Goal: Find specific page/section: Find specific page/section

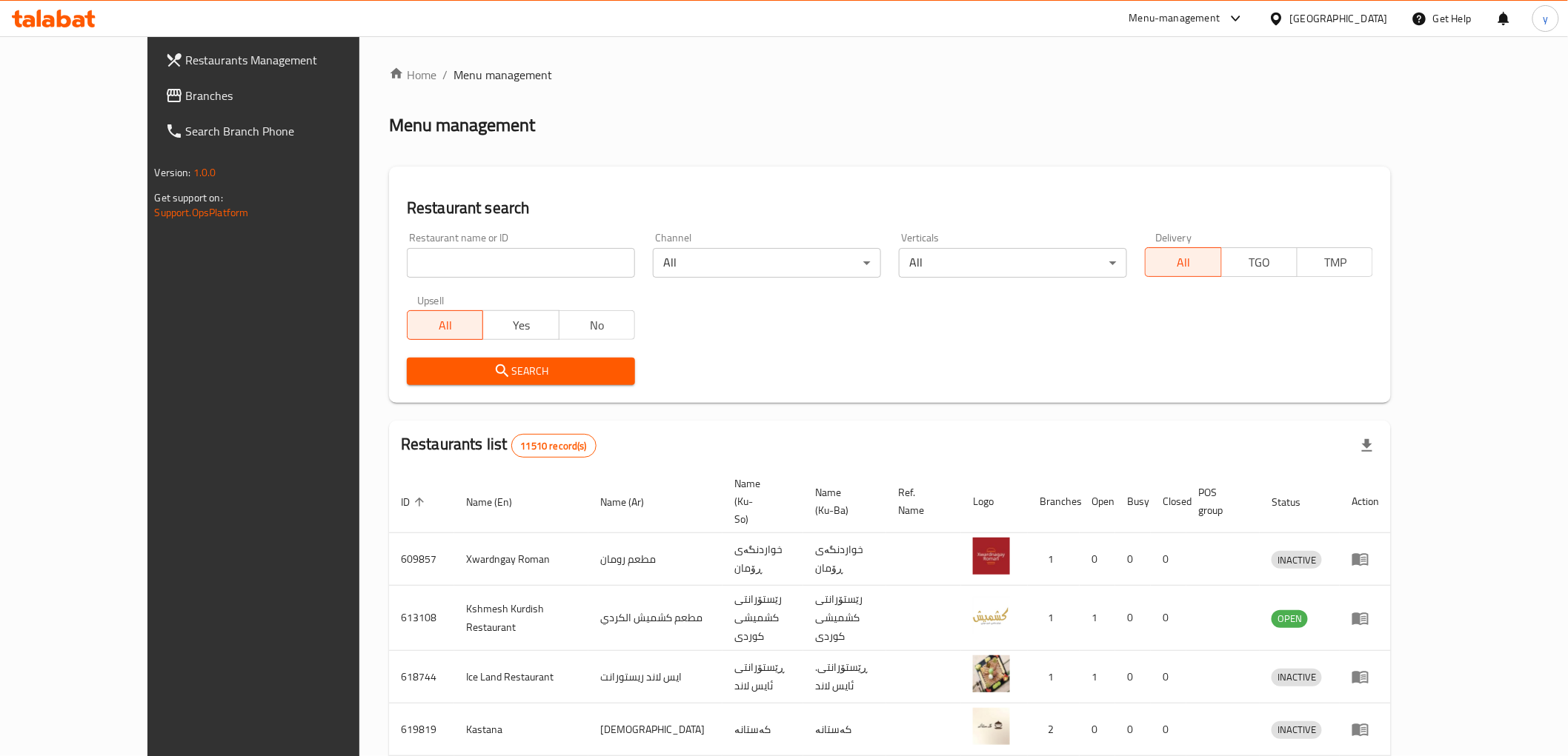
drag, startPoint x: 389, startPoint y: 269, endPoint x: 397, endPoint y: 277, distance: 11.3
click at [407, 269] on input "search" at bounding box center [520, 263] width 228 height 30
paste input "676783"
type input "676783"
click at [419, 370] on span "Search" at bounding box center [521, 371] width 205 height 18
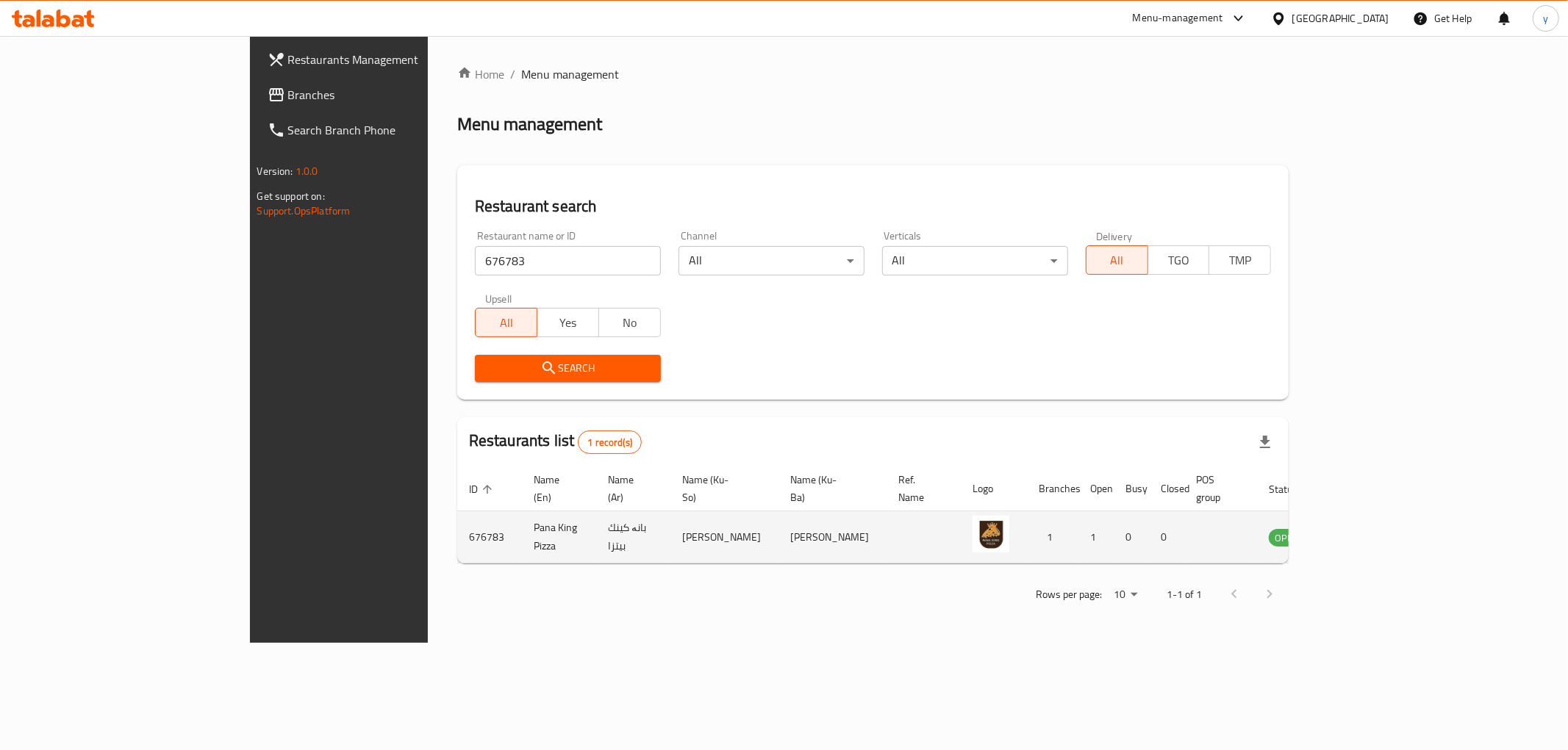
click at [522, 525] on td "Pana King Pizza" at bounding box center [559, 537] width 74 height 52
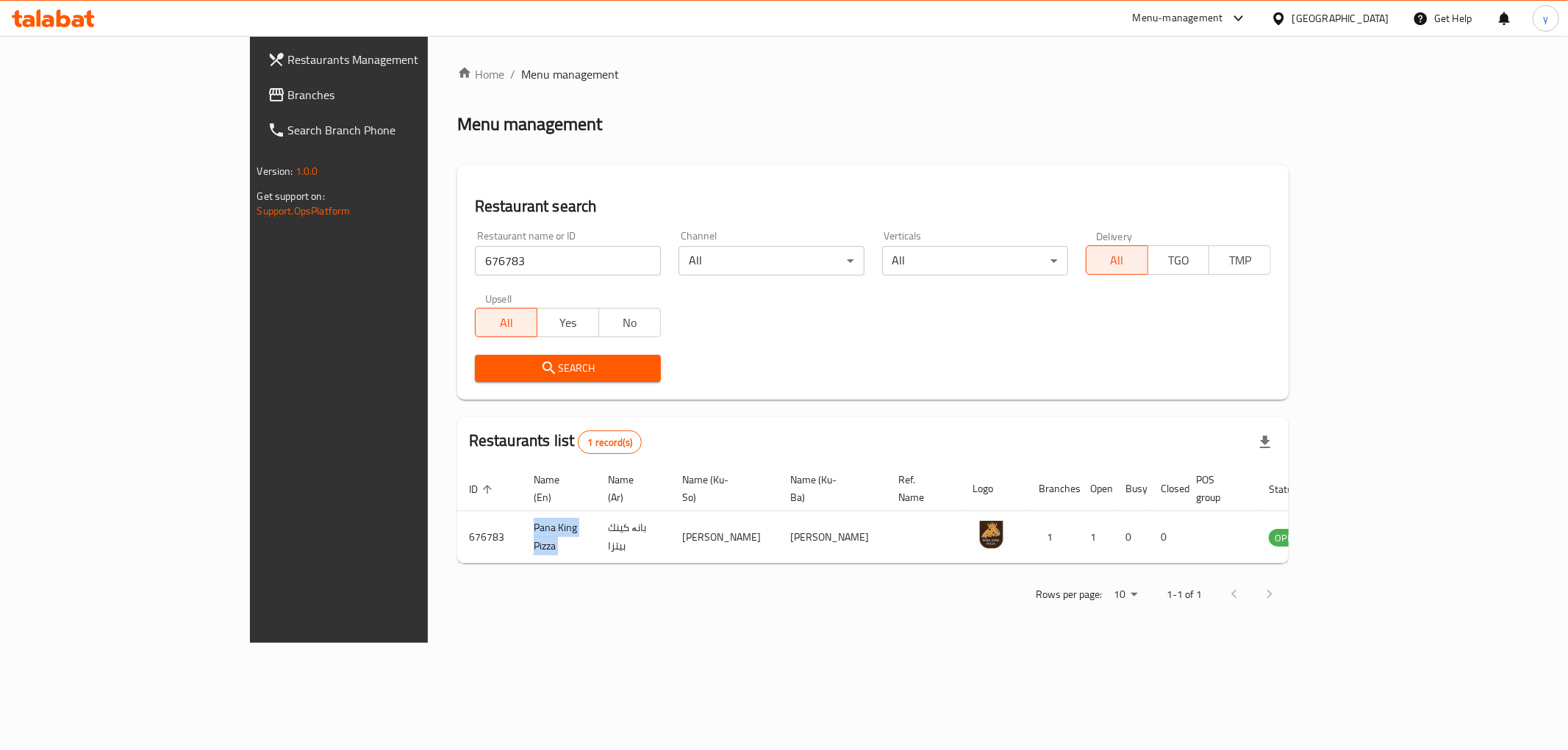
copy td "Pana King Pizza"
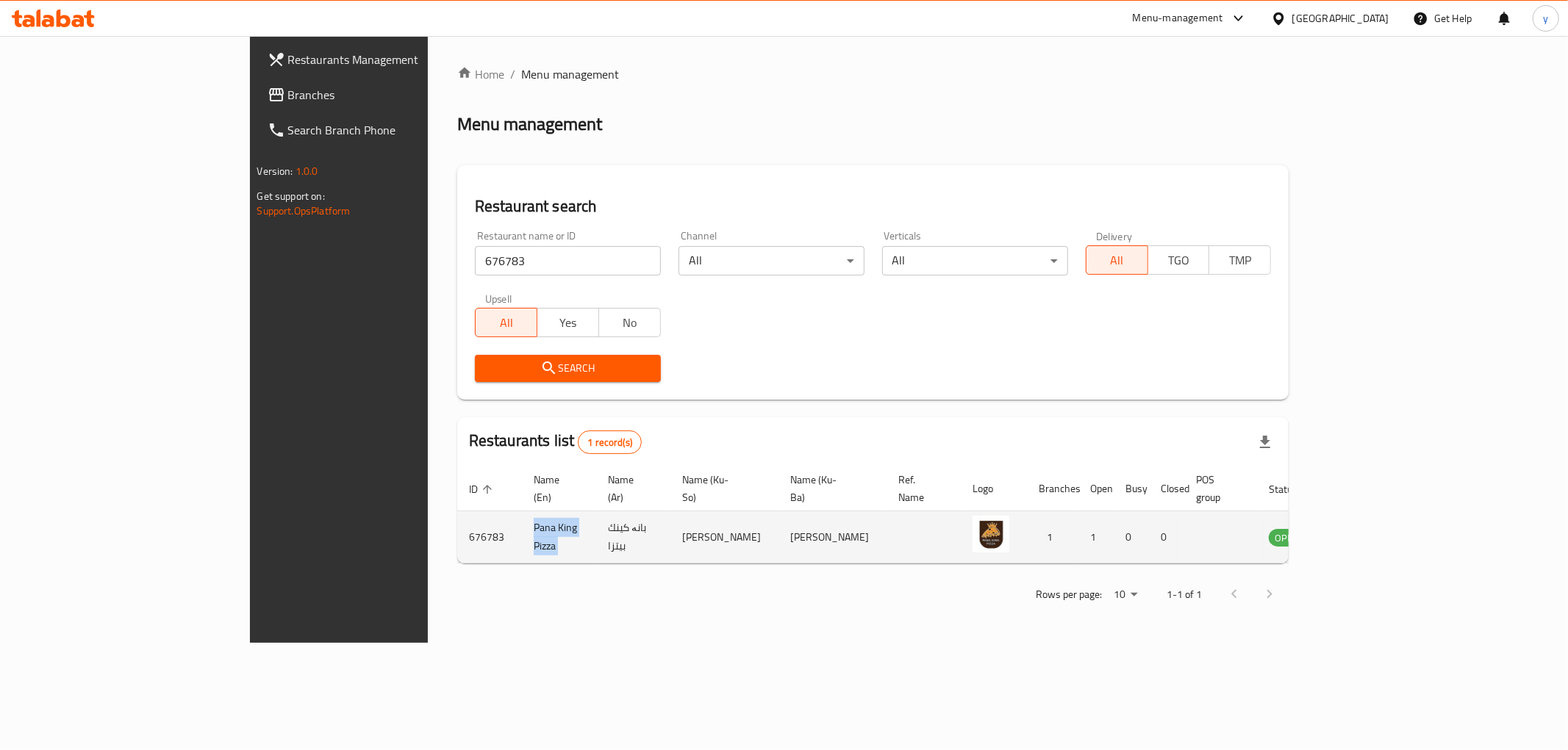
click at [1363, 532] on icon "enhanced table" at bounding box center [1355, 538] width 16 height 12
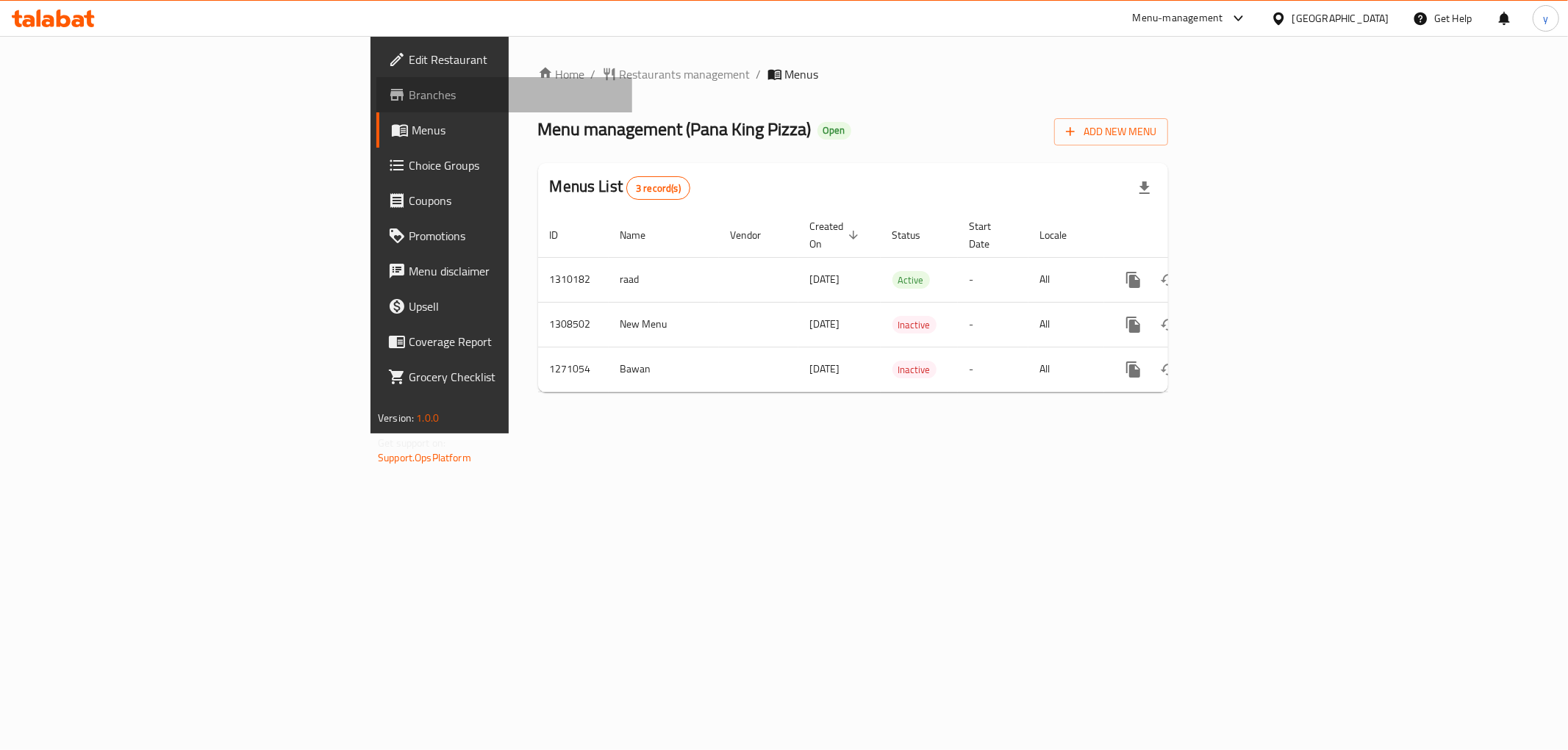
click at [409, 97] on span "Branches" at bounding box center [514, 95] width 212 height 18
